Goal: Check status: Check status

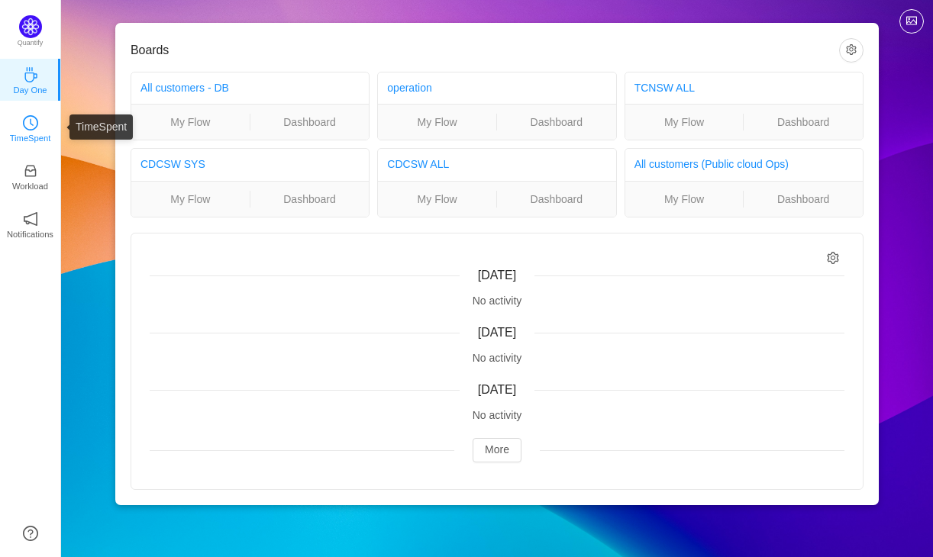
click at [24, 127] on icon "icon: clock-circle" at bounding box center [30, 122] width 15 height 15
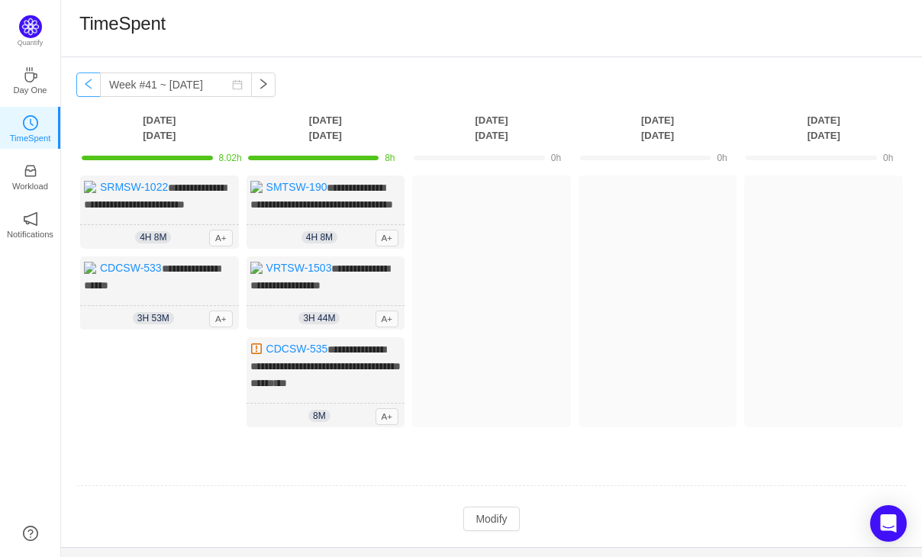
click at [85, 90] on button "button" at bounding box center [88, 85] width 24 height 24
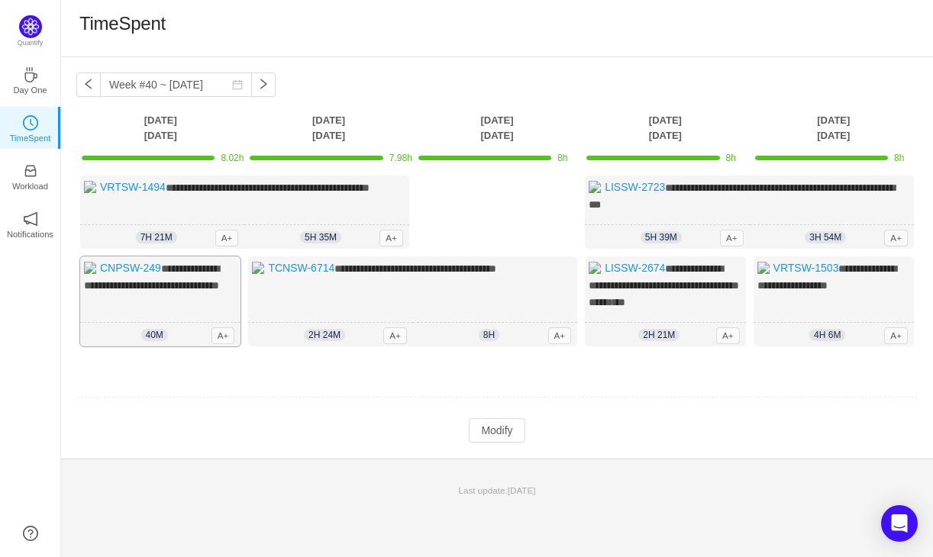
click at [171, 278] on span "**********" at bounding box center [151, 276] width 135 height 27
click at [142, 267] on link "CNPSW-249" at bounding box center [130, 268] width 61 height 12
click at [253, 89] on button "button" at bounding box center [263, 85] width 24 height 24
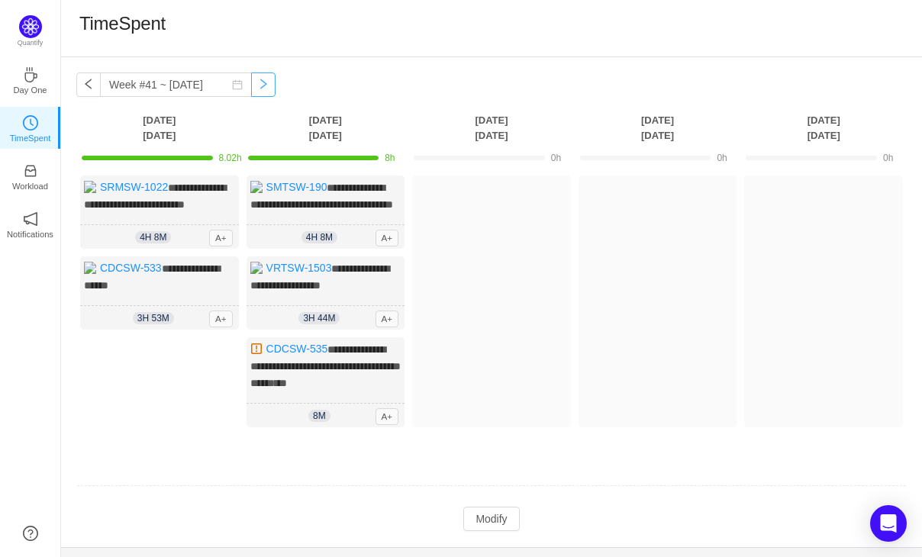
click at [253, 89] on button "button" at bounding box center [263, 85] width 24 height 24
click at [82, 90] on button "button" at bounding box center [88, 85] width 24 height 24
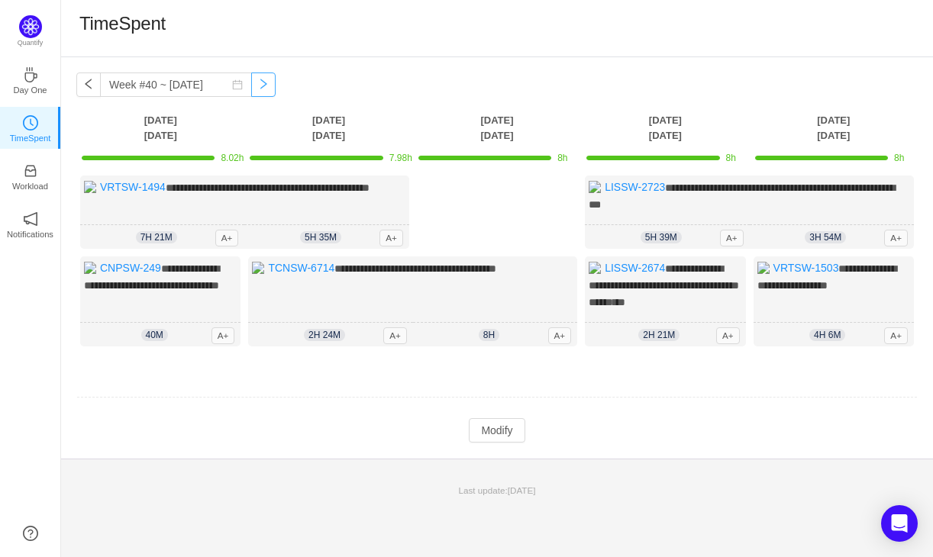
click at [251, 93] on button "button" at bounding box center [263, 85] width 24 height 24
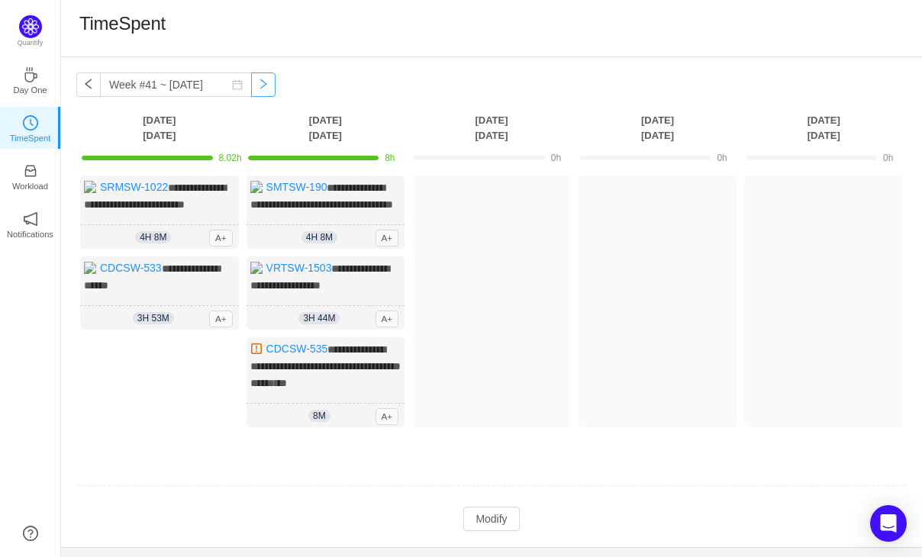
click at [252, 86] on button "button" at bounding box center [263, 85] width 24 height 24
click at [251, 86] on button "button" at bounding box center [263, 85] width 24 height 24
click at [82, 87] on button "button" at bounding box center [88, 85] width 24 height 24
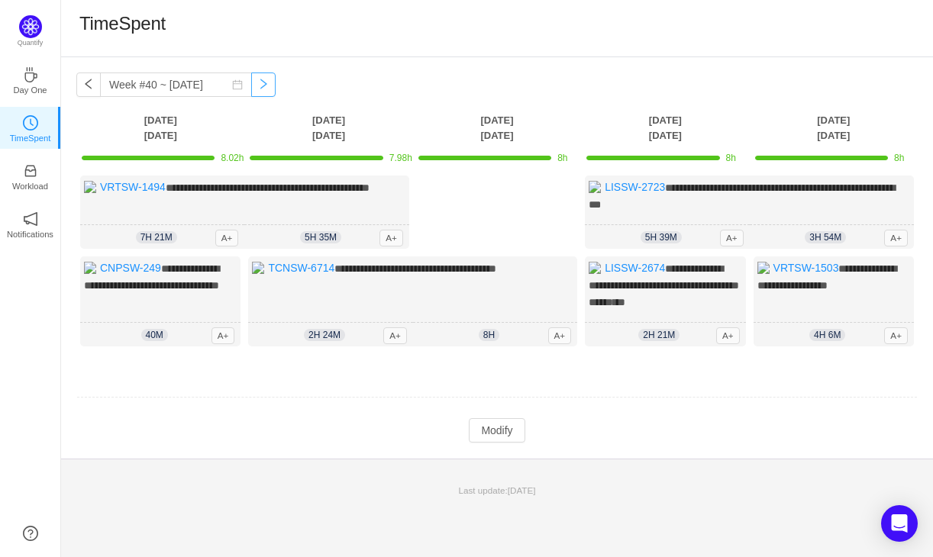
click at [251, 82] on button "button" at bounding box center [263, 85] width 24 height 24
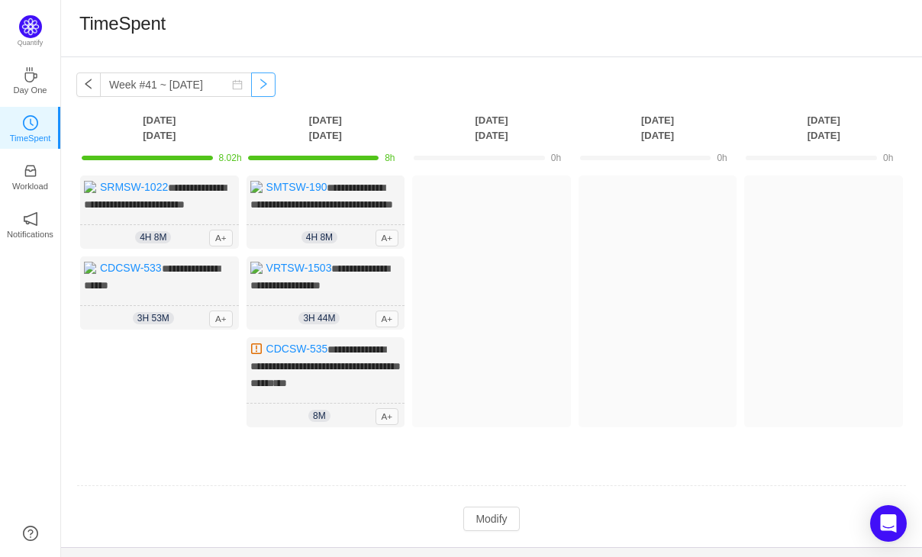
click at [251, 82] on button "button" at bounding box center [263, 85] width 24 height 24
click at [90, 91] on button "button" at bounding box center [88, 85] width 24 height 24
type input "Week #40 ~ [DATE]"
